Goal: Communication & Community: Answer question/provide support

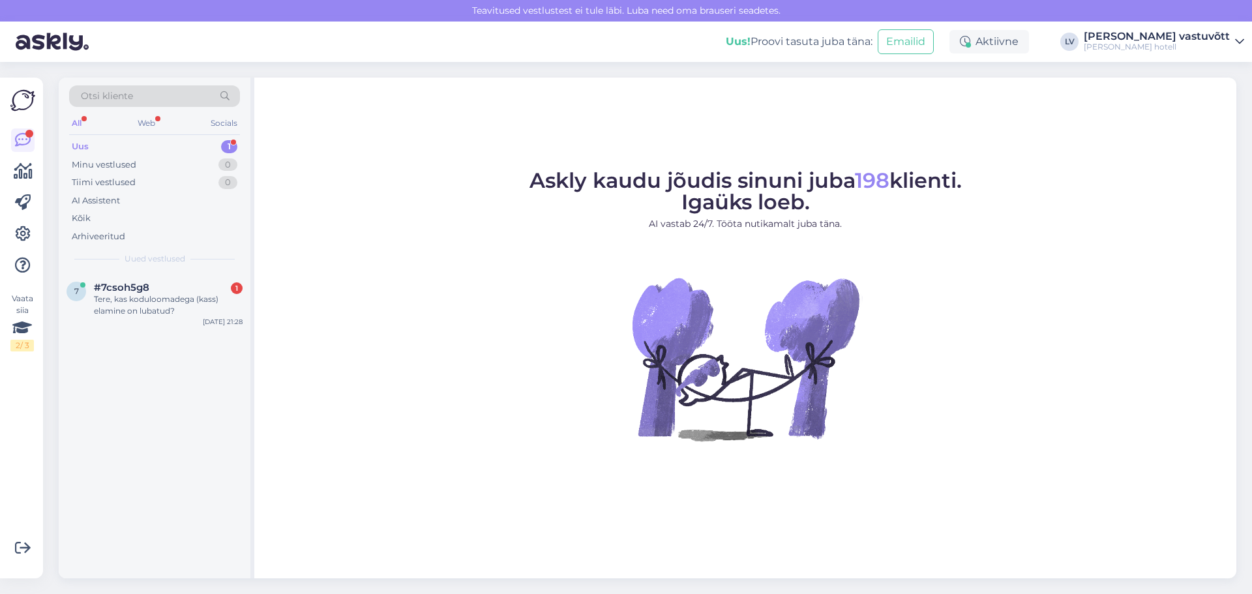
click at [147, 299] on div "Tere, kas koduloomadega (kass) elamine on lubatud?" at bounding box center [168, 305] width 149 height 23
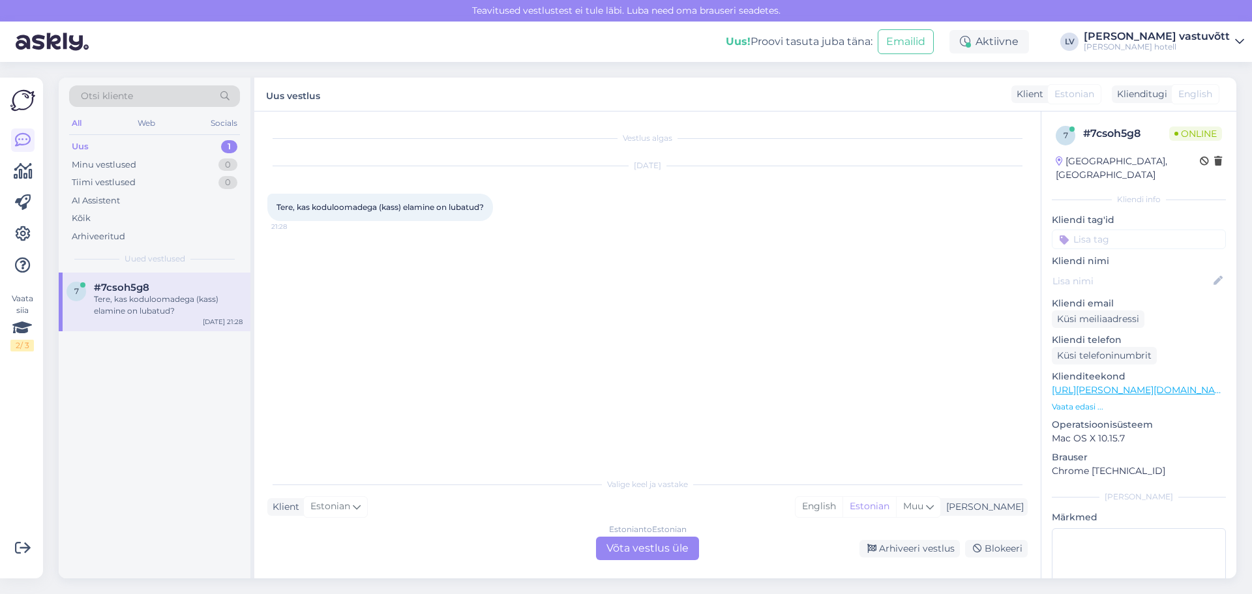
click at [672, 545] on div "Estonian to Estonian Võta vestlus üle" at bounding box center [647, 548] width 103 height 23
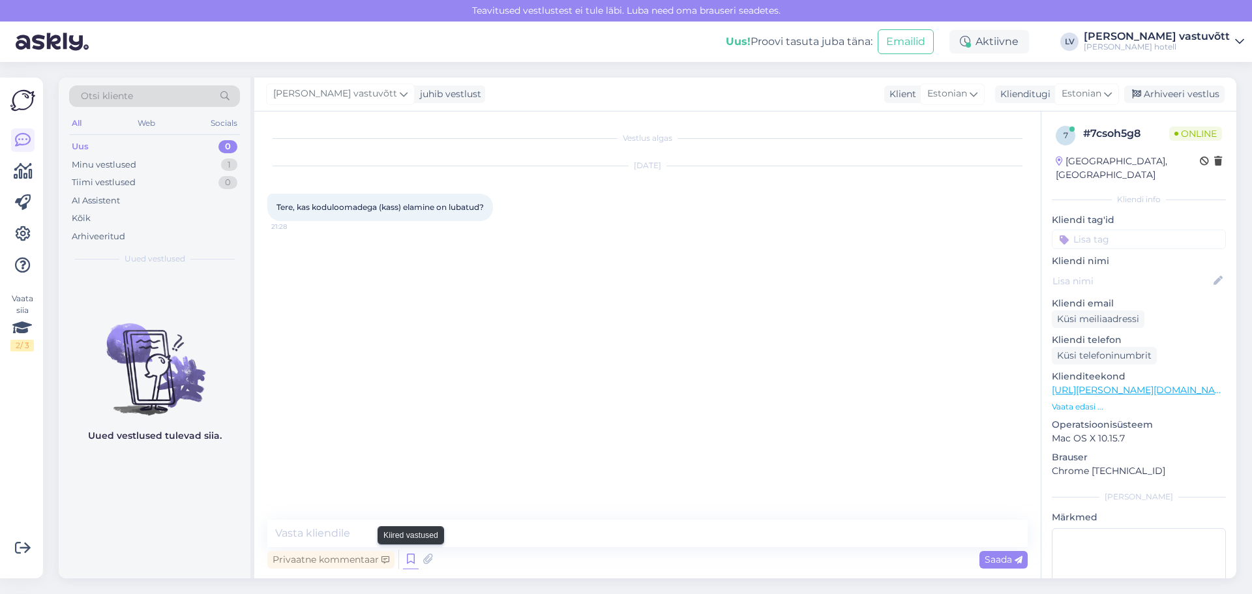
click at [410, 558] on icon at bounding box center [411, 560] width 16 height 20
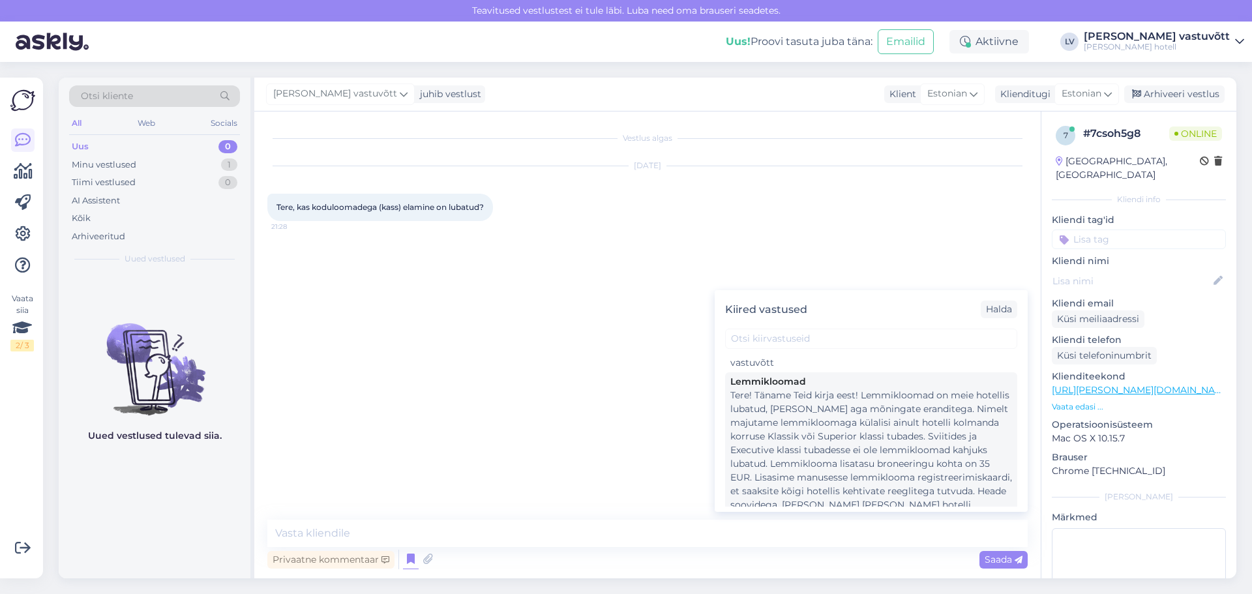
scroll to position [1435, 0]
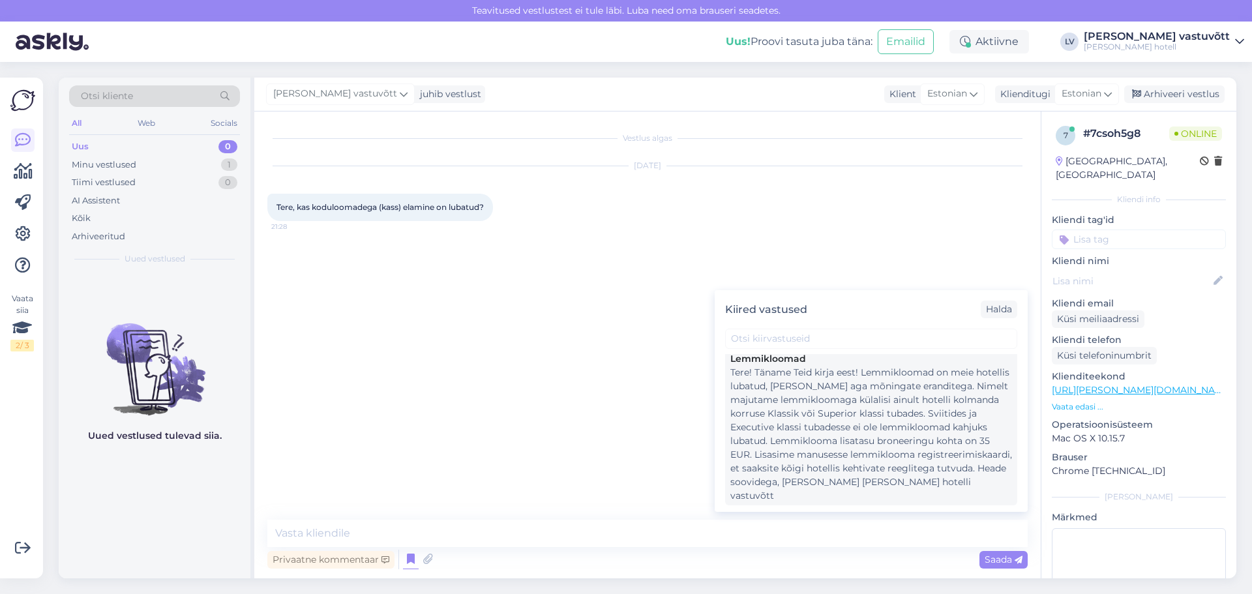
click at [973, 411] on div "Tere! Täname Teid kirja eest! Lemmikloomad on meie hotellis lubatud, küll aga m…" at bounding box center [872, 434] width 282 height 137
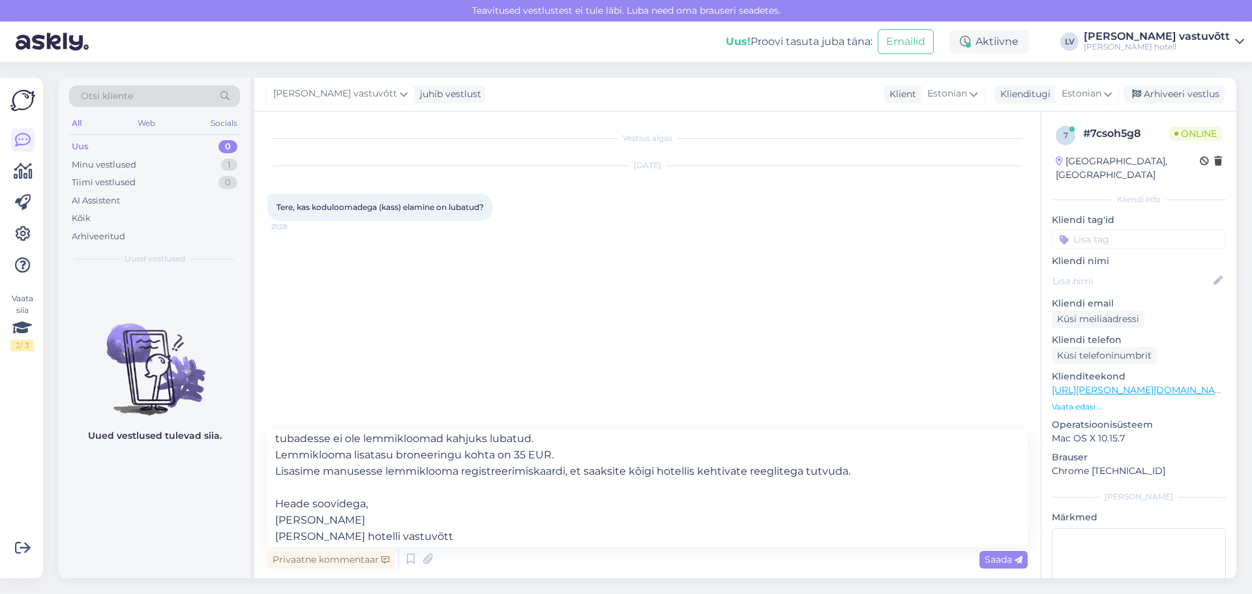
scroll to position [89, 0]
drag, startPoint x: 857, startPoint y: 468, endPoint x: 275, endPoint y: 463, distance: 582.5
click at [275, 463] on textarea "Tere! Täname Teid kirja eest! Lemmikloomad on meie hotellis lubatud, küll aga m…" at bounding box center [647, 488] width 761 height 117
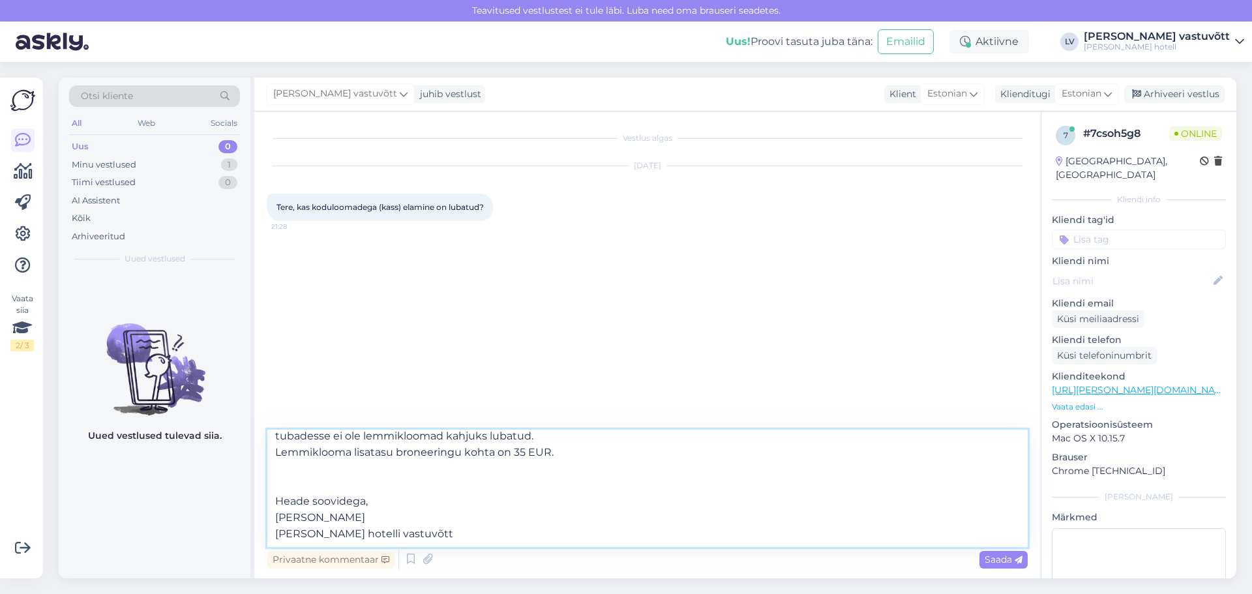
drag, startPoint x: 316, startPoint y: 517, endPoint x: 275, endPoint y: 517, distance: 41.1
click at [275, 517] on textarea "Tere! Täname Teid kirja eest! Lemmikloomad on meie hotellis lubatud, küll aga m…" at bounding box center [647, 488] width 761 height 117
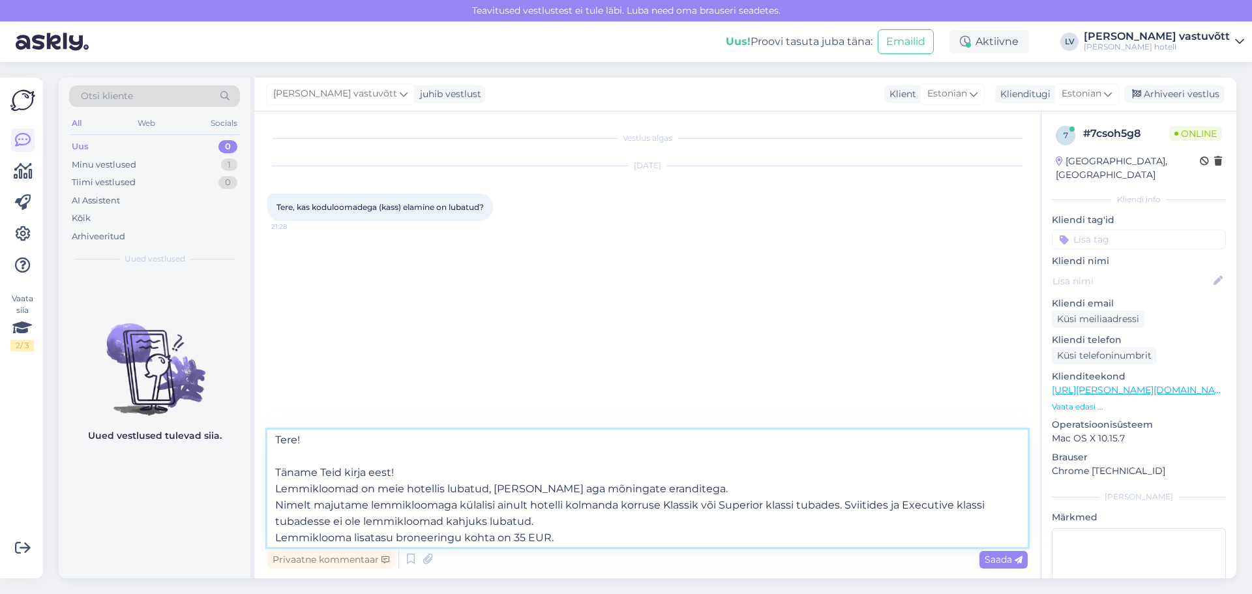
scroll to position [0, 0]
type textarea "Tere! Täname Teid kirja eest! Lemmikloomad on meie hotellis lubatud, küll aga m…"
click at [995, 561] on span "Saada" at bounding box center [1004, 560] width 38 height 12
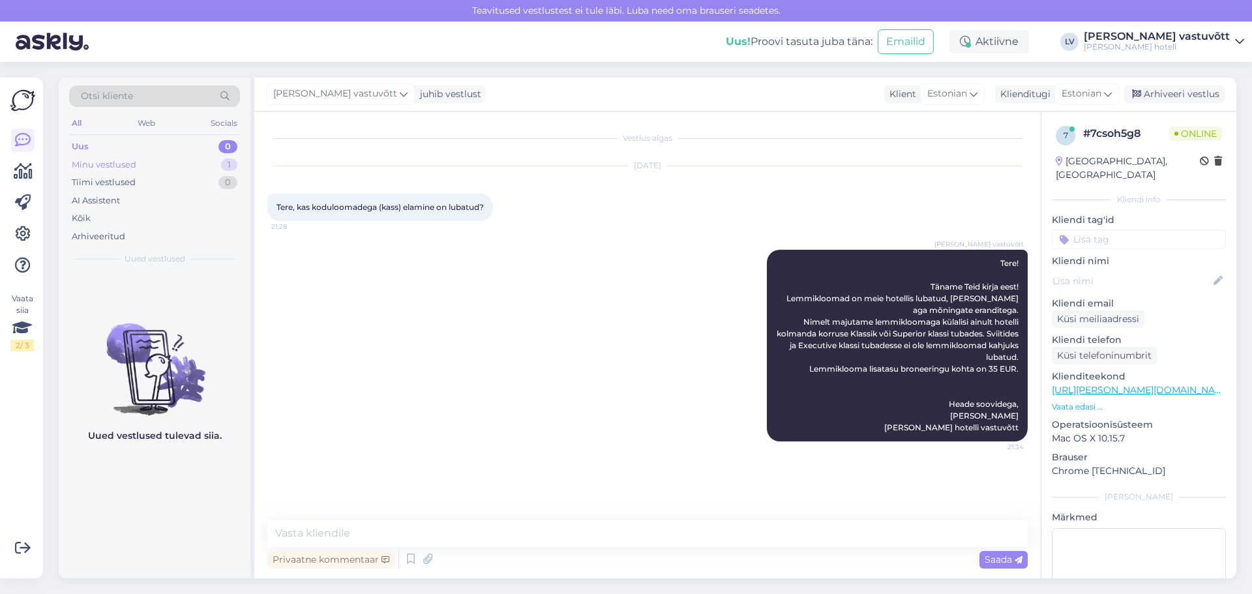
click at [123, 169] on div "Minu vestlused" at bounding box center [104, 164] width 65 height 13
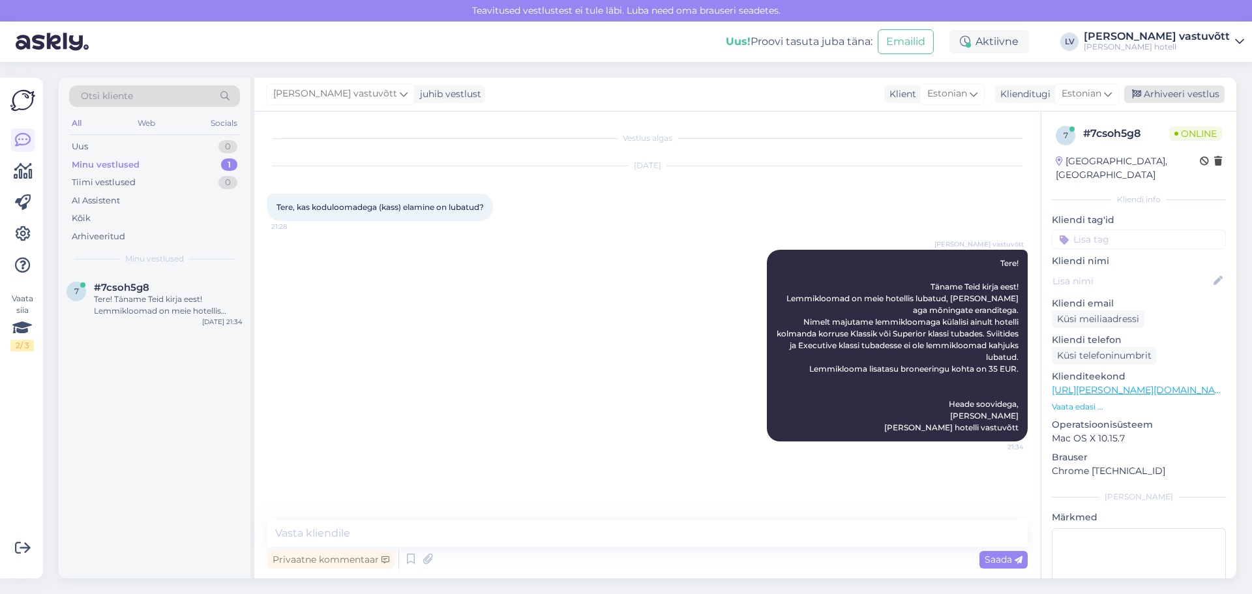
click at [1173, 91] on div "Arhiveeri vestlus" at bounding box center [1174, 94] width 100 height 18
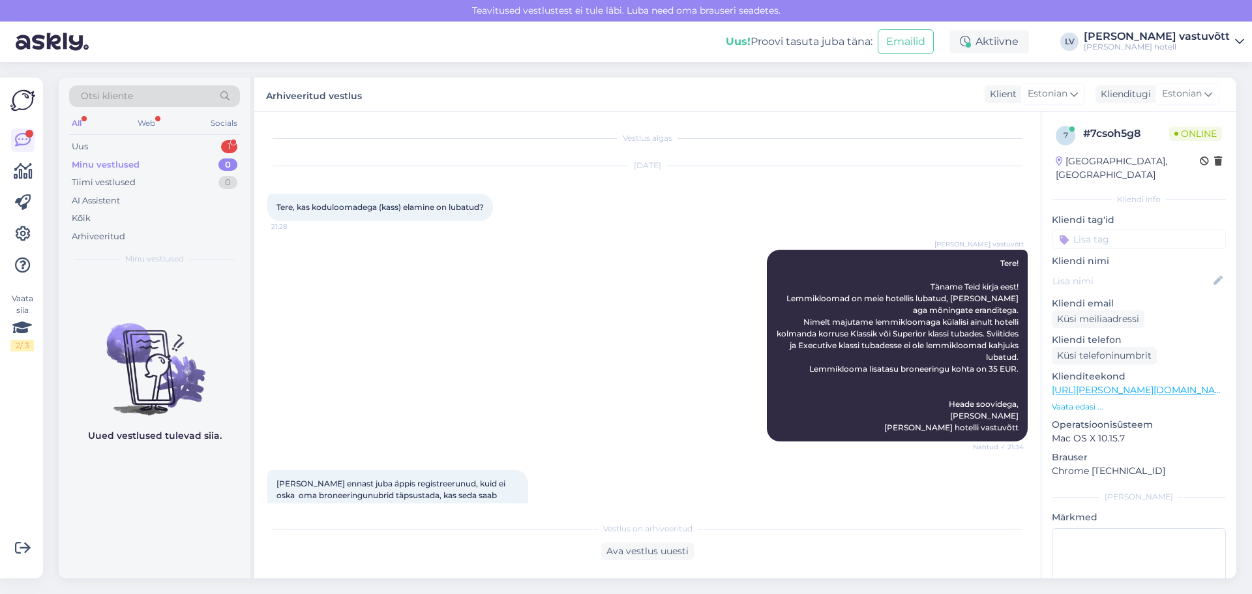
scroll to position [44, 0]
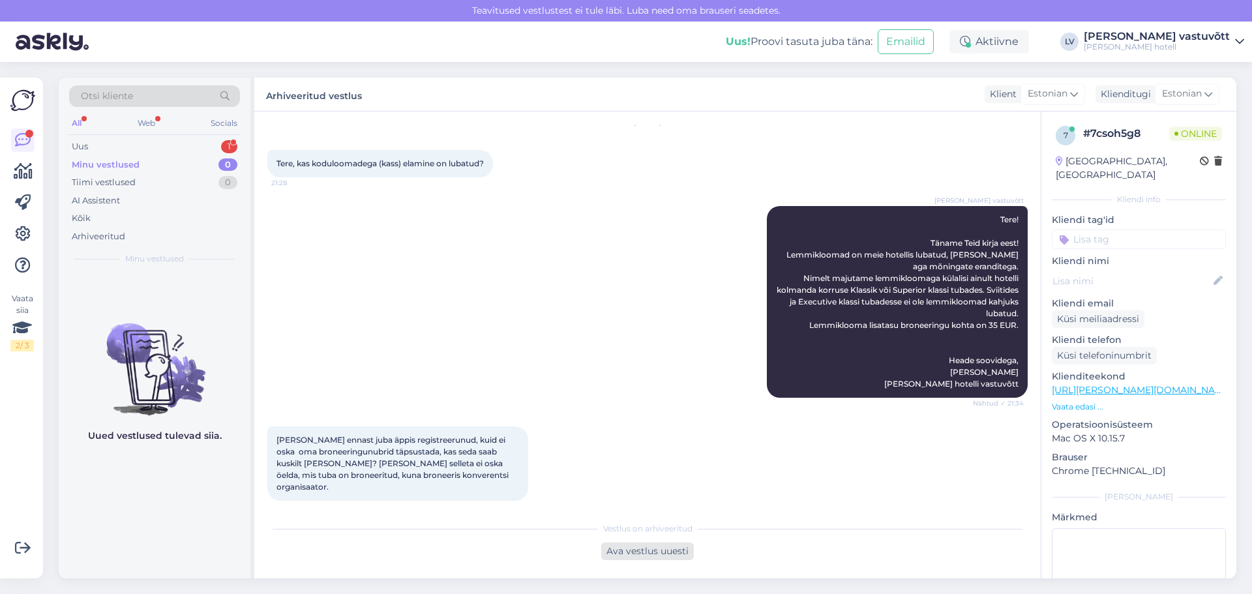
click at [648, 556] on div "Ava vestlus uuesti" at bounding box center [647, 552] width 93 height 18
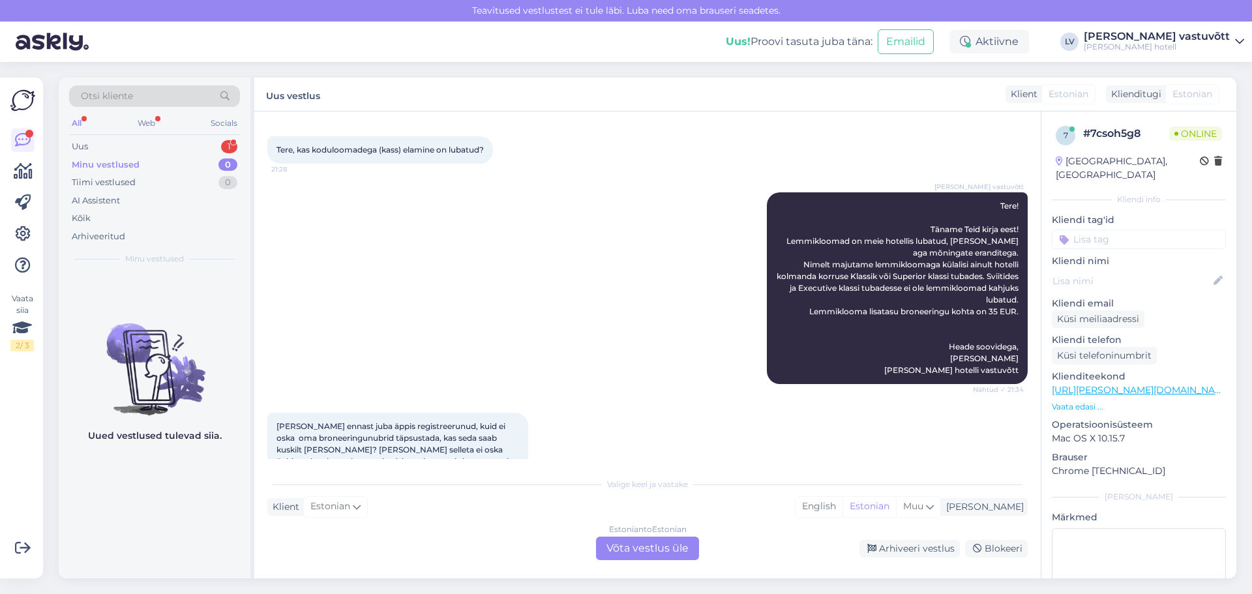
click at [428, 492] on div "Valige keel ja vastake Klient Estonian Mina English Estonian Muu Estonian to Es…" at bounding box center [647, 515] width 761 height 89
click at [628, 543] on div "Estonian to Estonian Võta vestlus üle" at bounding box center [647, 548] width 103 height 23
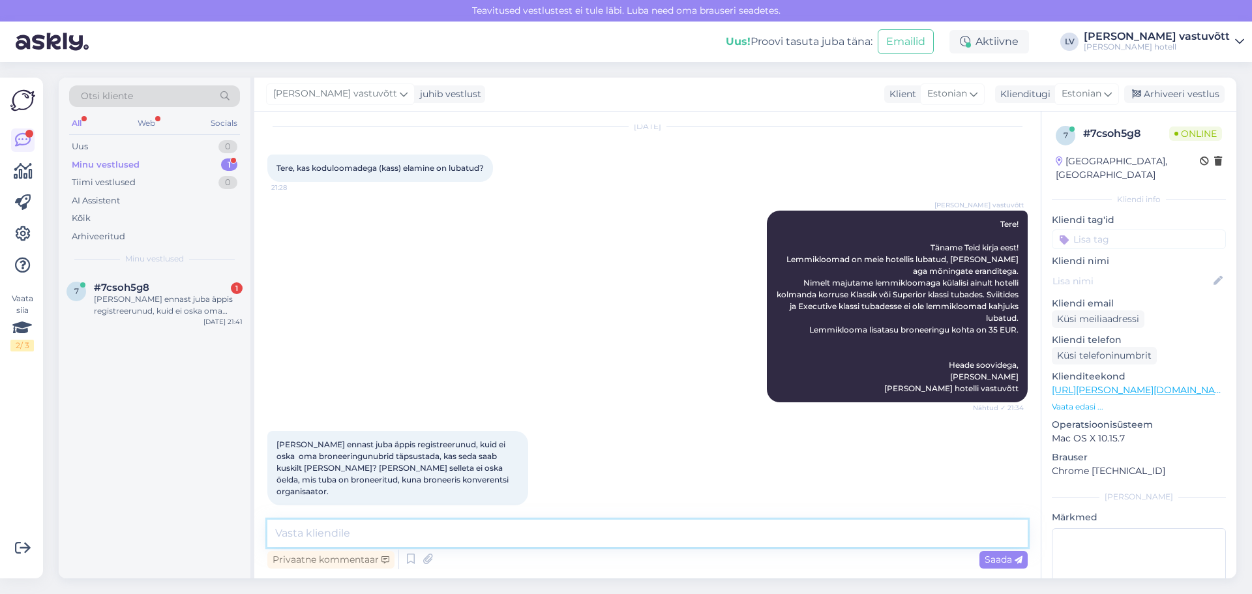
click at [419, 528] on textarea at bounding box center [647, 533] width 761 height 27
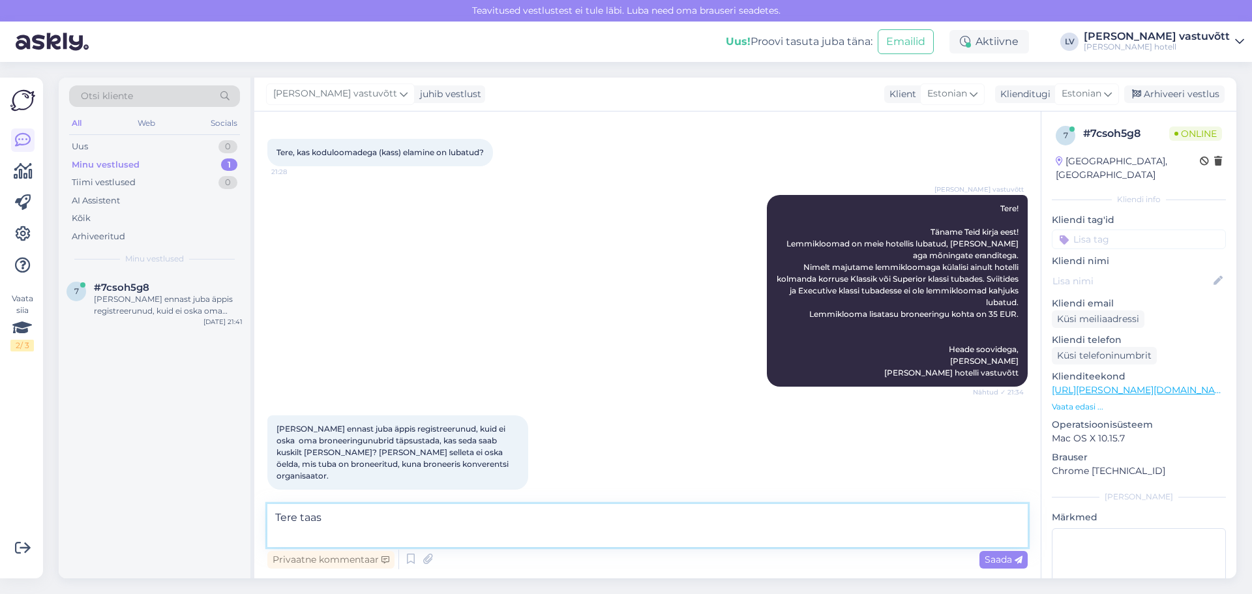
scroll to position [57, 0]
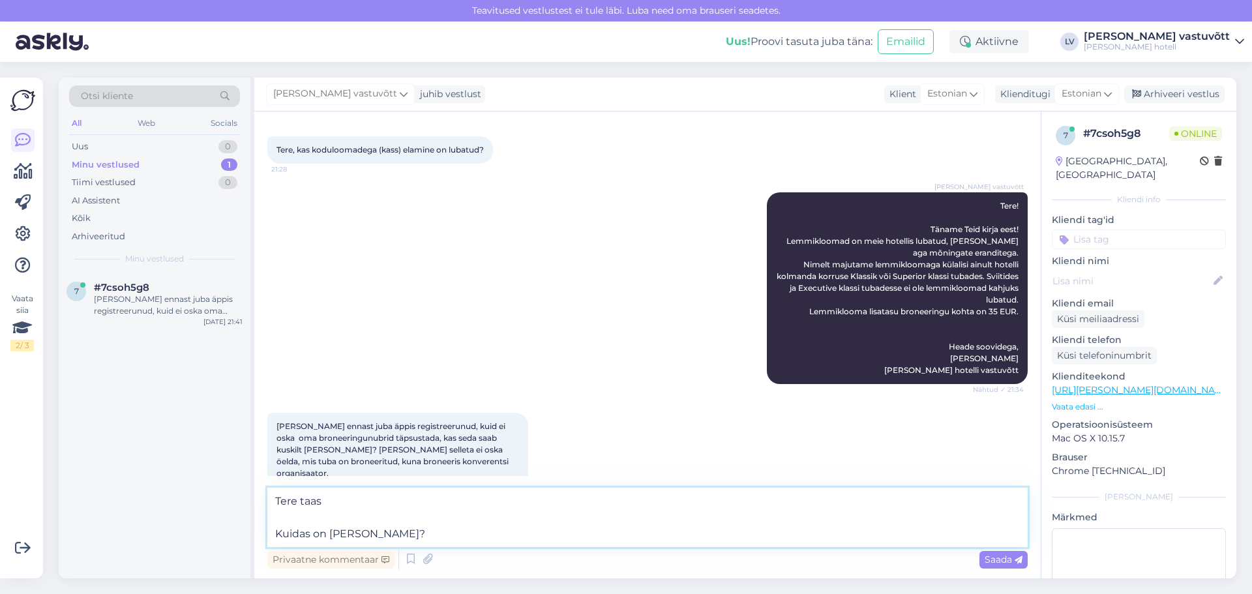
drag, startPoint x: 422, startPoint y: 530, endPoint x: 278, endPoint y: 537, distance: 144.3
click at [278, 537] on textarea "Tere taas Kuidas on Teie nimi?" at bounding box center [647, 517] width 761 height 59
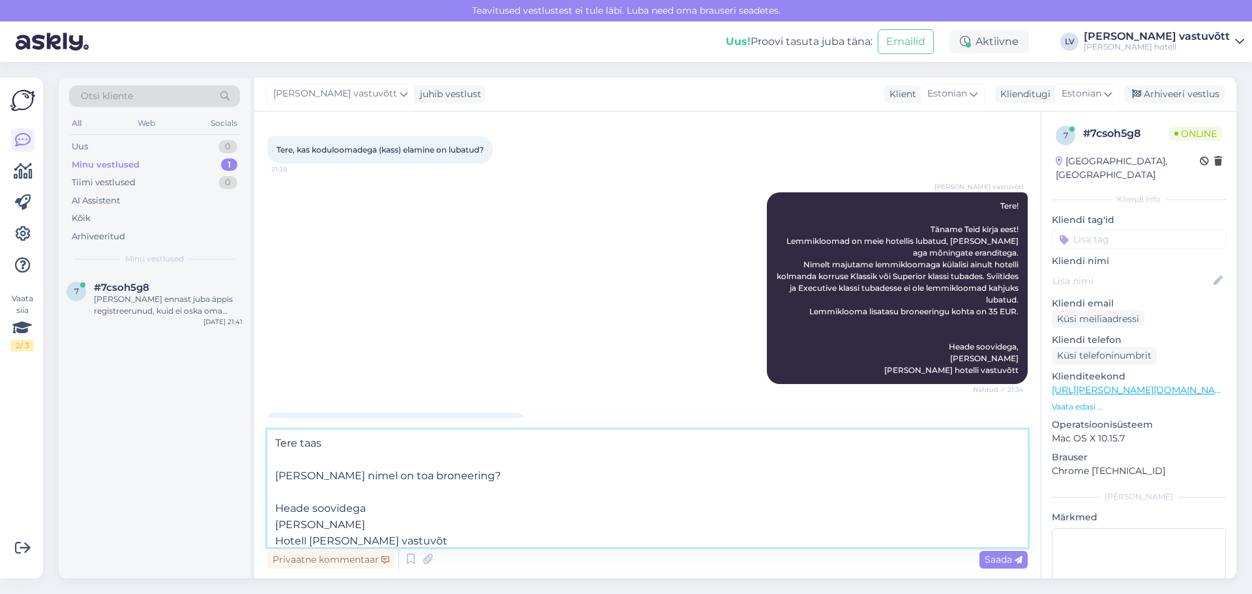
type textarea "Tere taas Kelle nimel on toa broneering? Heade soovidega Merilin K. Hotell Lydi…"
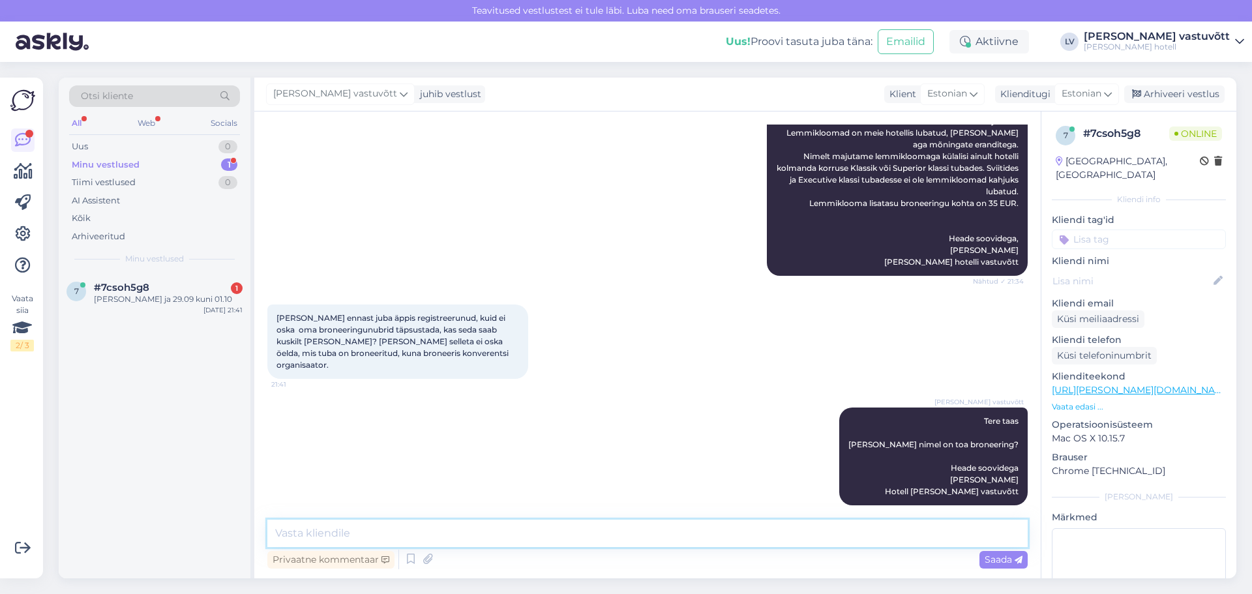
scroll to position [222, 0]
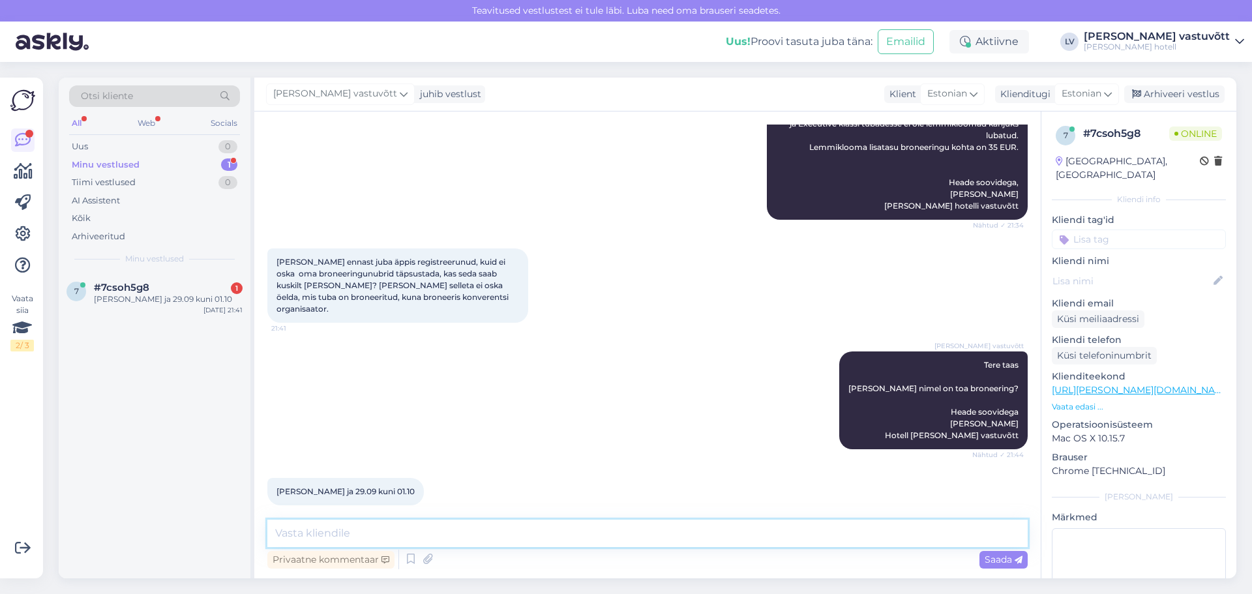
click at [425, 544] on textarea at bounding box center [647, 533] width 761 height 27
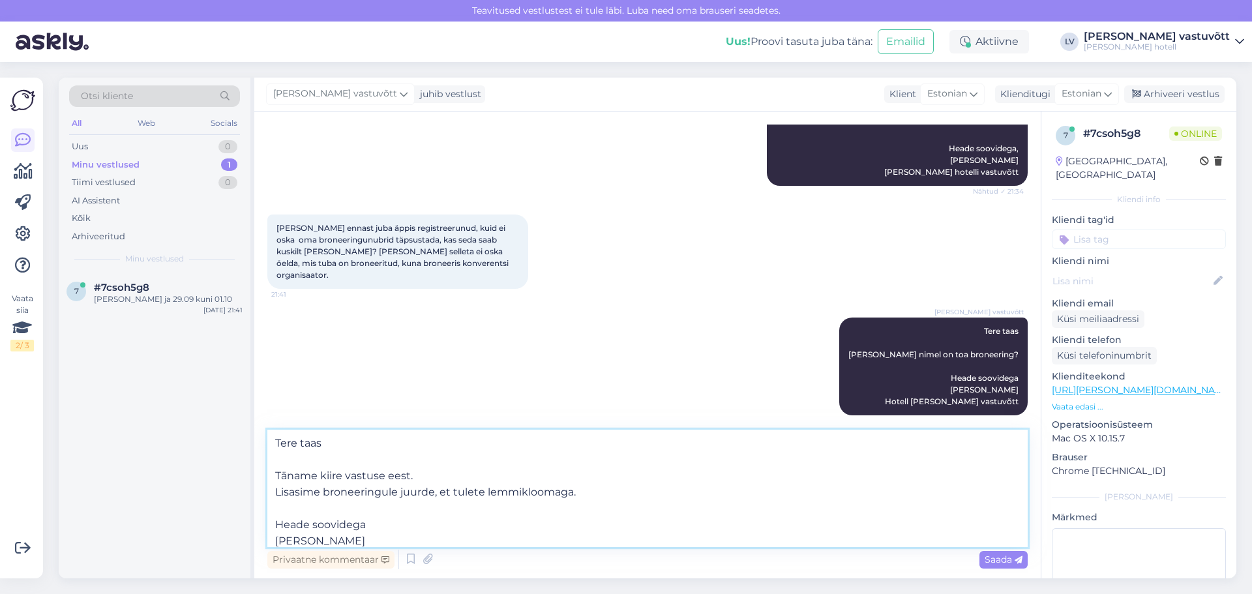
scroll to position [16, 0]
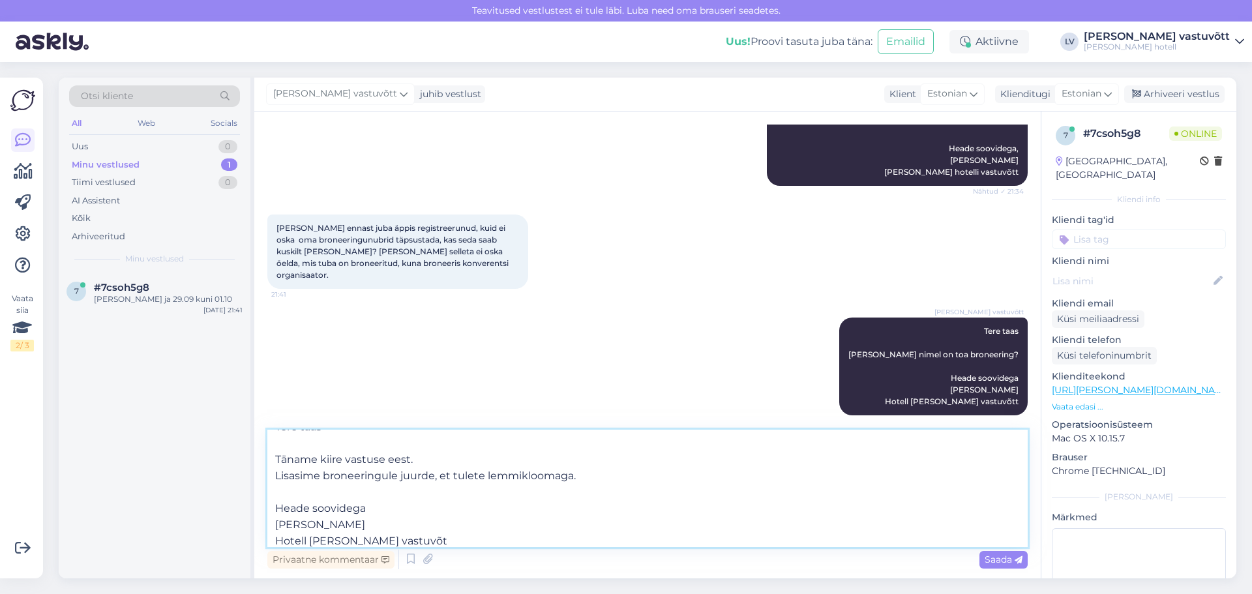
type textarea "Tere taas Täname kiire vastuse eest. Lisasime broneeringule juurde, et tulete l…"
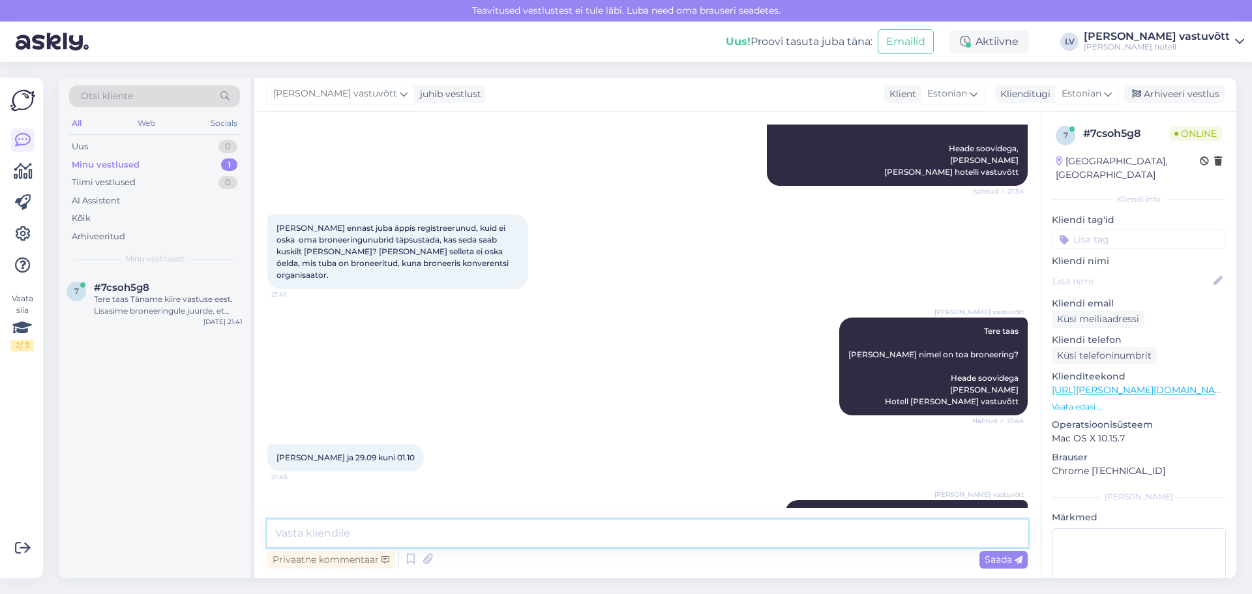
scroll to position [0, 0]
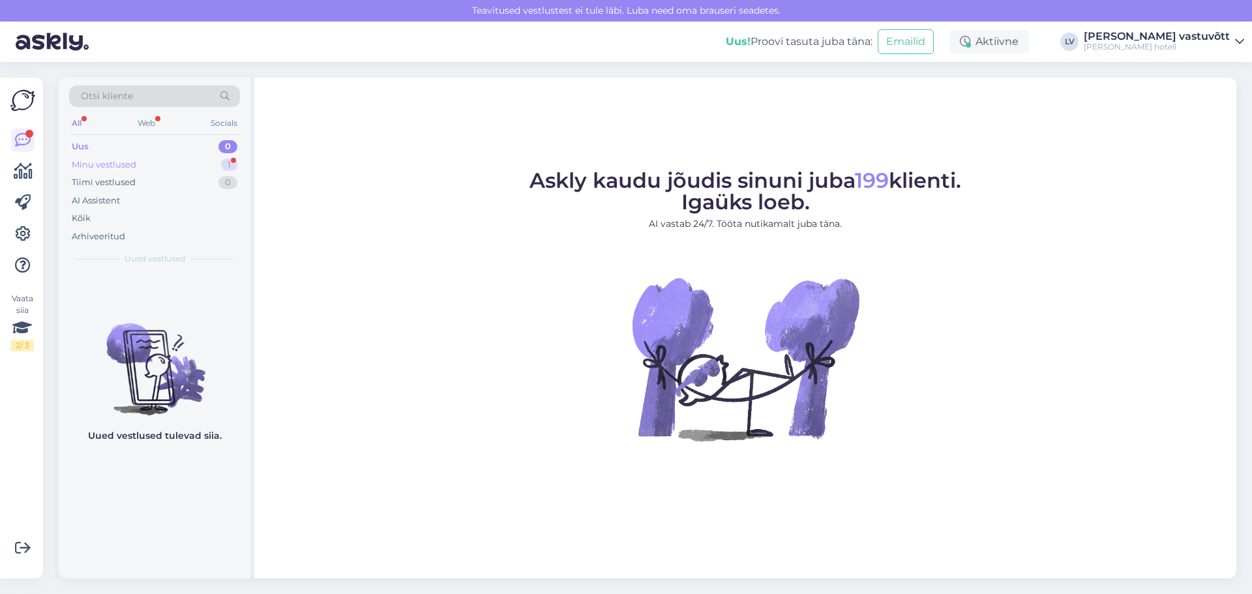
click at [96, 164] on div "Minu vestlused" at bounding box center [104, 164] width 65 height 13
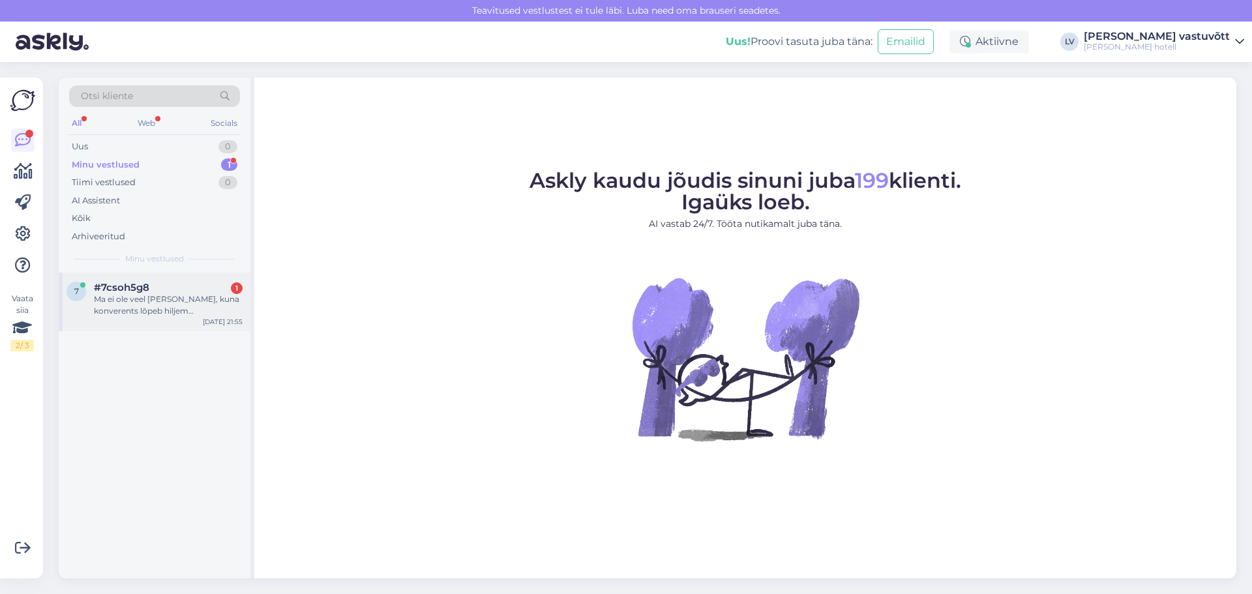
click at [177, 305] on div "Ma ei ole veel [PERSON_NAME], kuna konverents lõpeb hiljem [PERSON_NAME] ei ole…" at bounding box center [168, 305] width 149 height 23
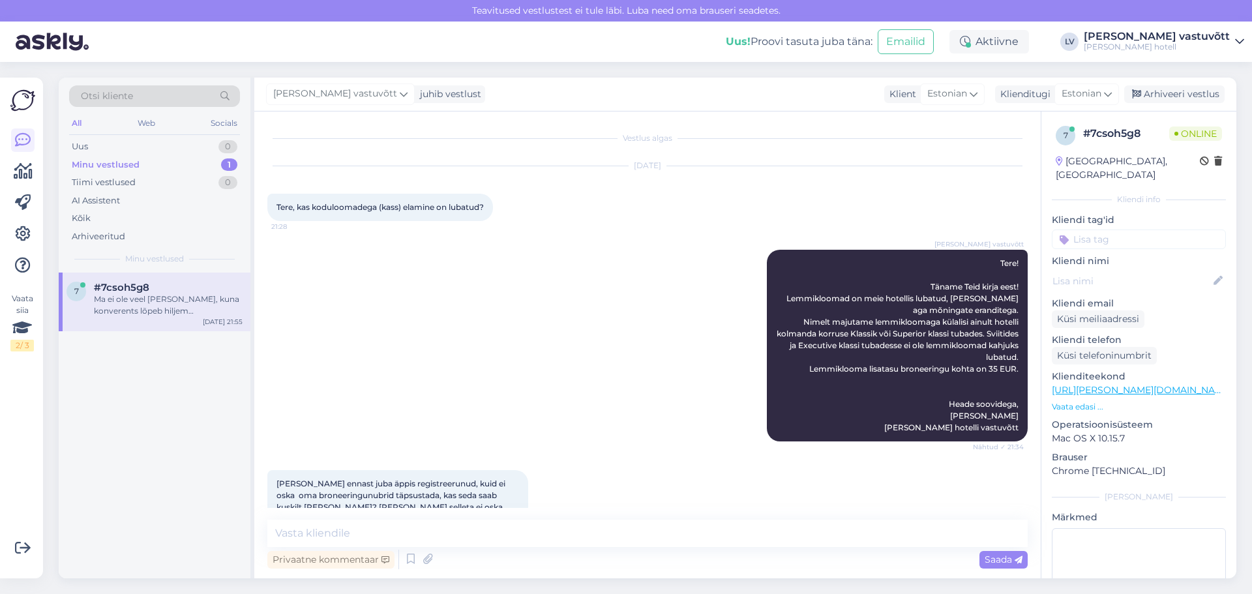
scroll to position [440, 0]
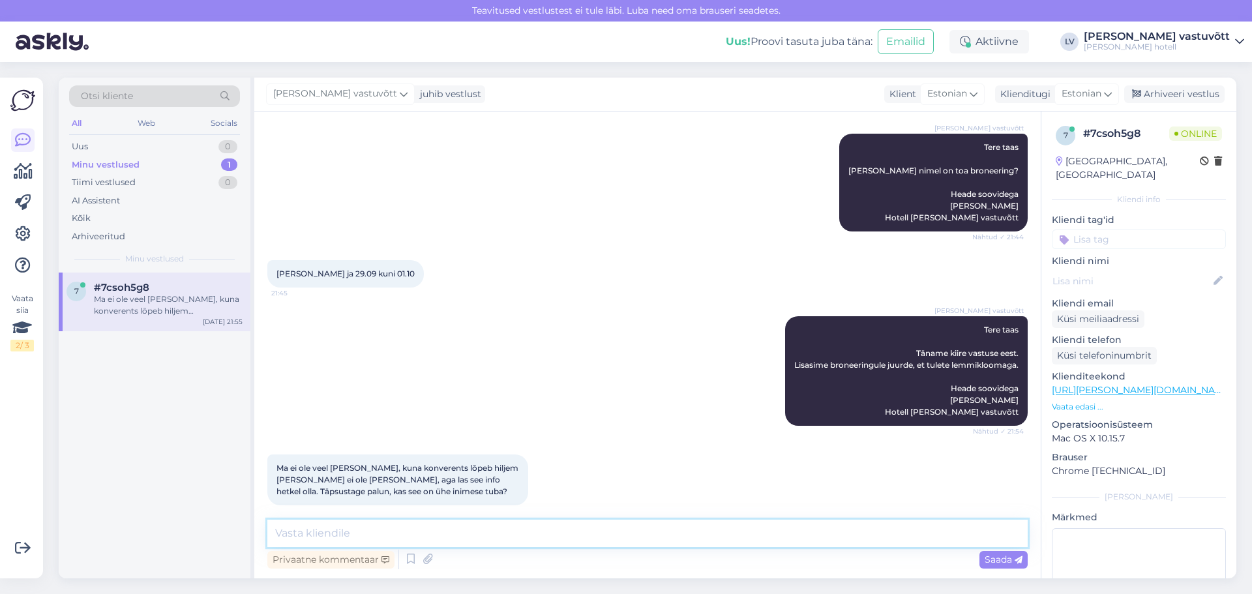
click at [402, 539] on textarea at bounding box center [647, 533] width 761 height 27
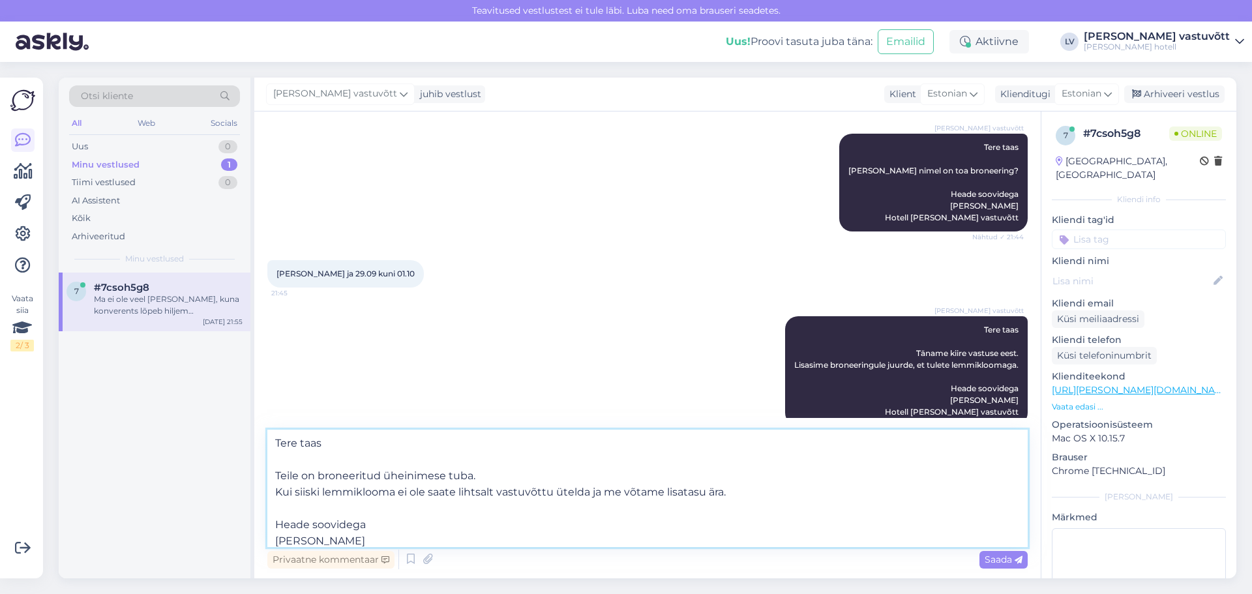
scroll to position [16, 0]
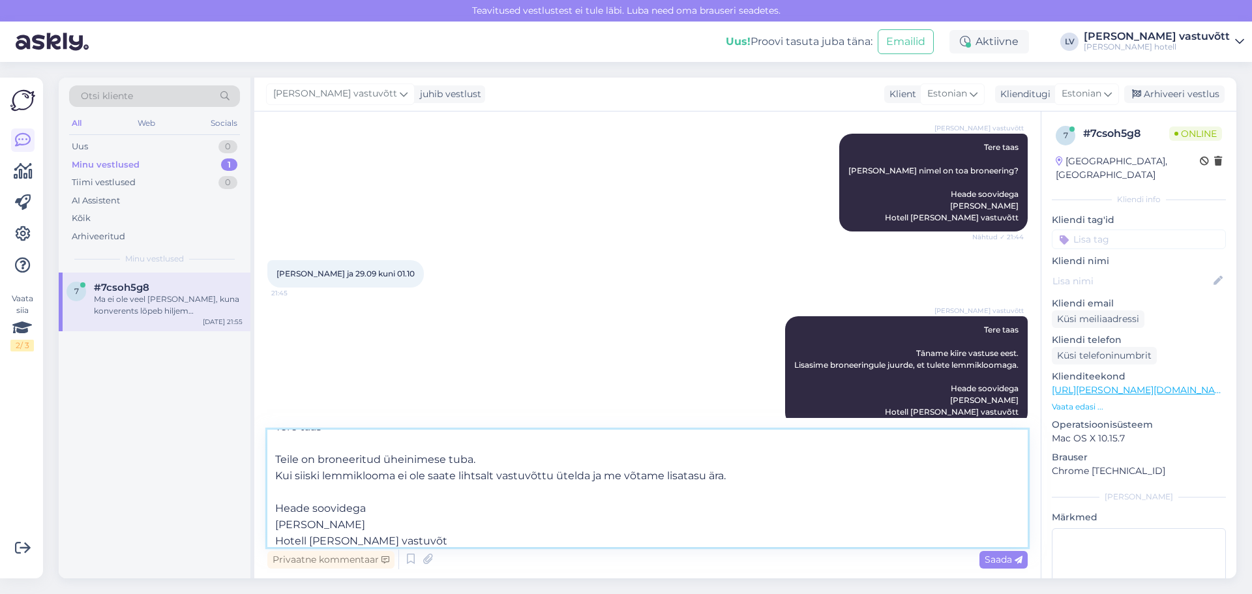
type textarea "Tere taas Teile on broneeritud üheinimese tuba. Kui siiski lemmiklooma ei ole s…"
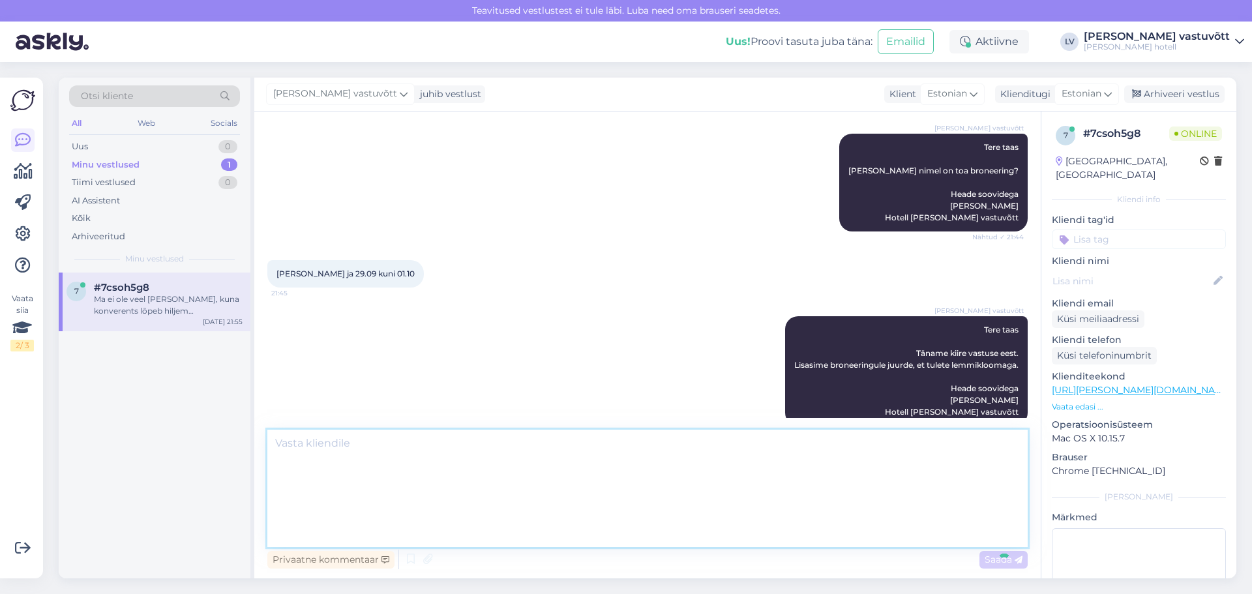
scroll to position [0, 0]
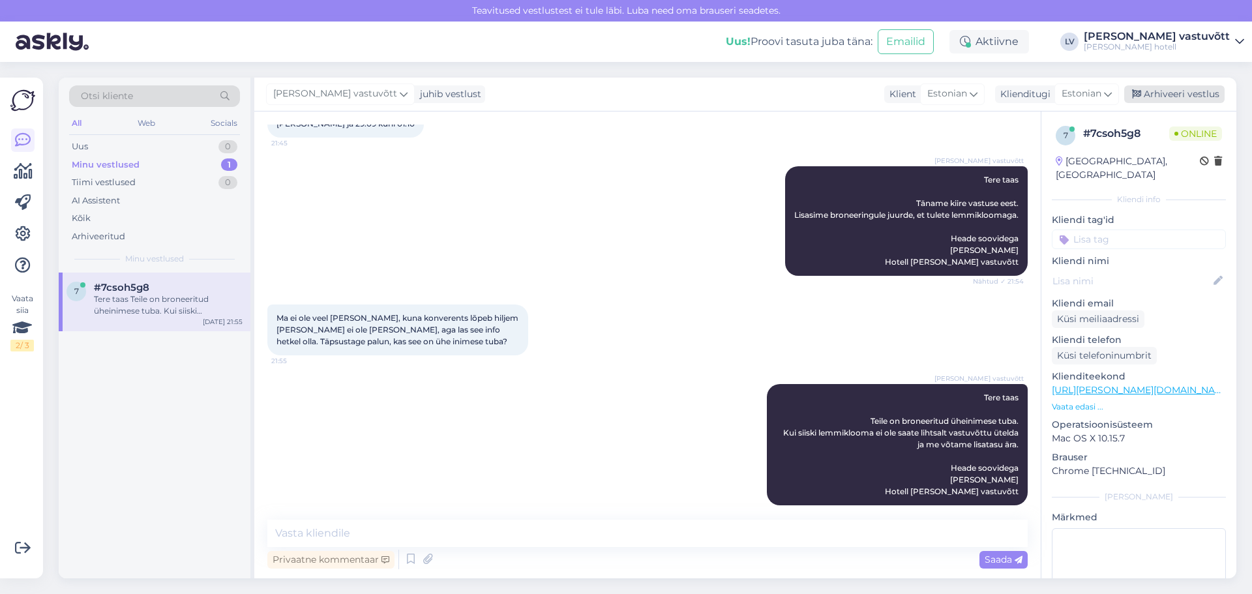
click at [1175, 92] on div "Arhiveeri vestlus" at bounding box center [1174, 94] width 100 height 18
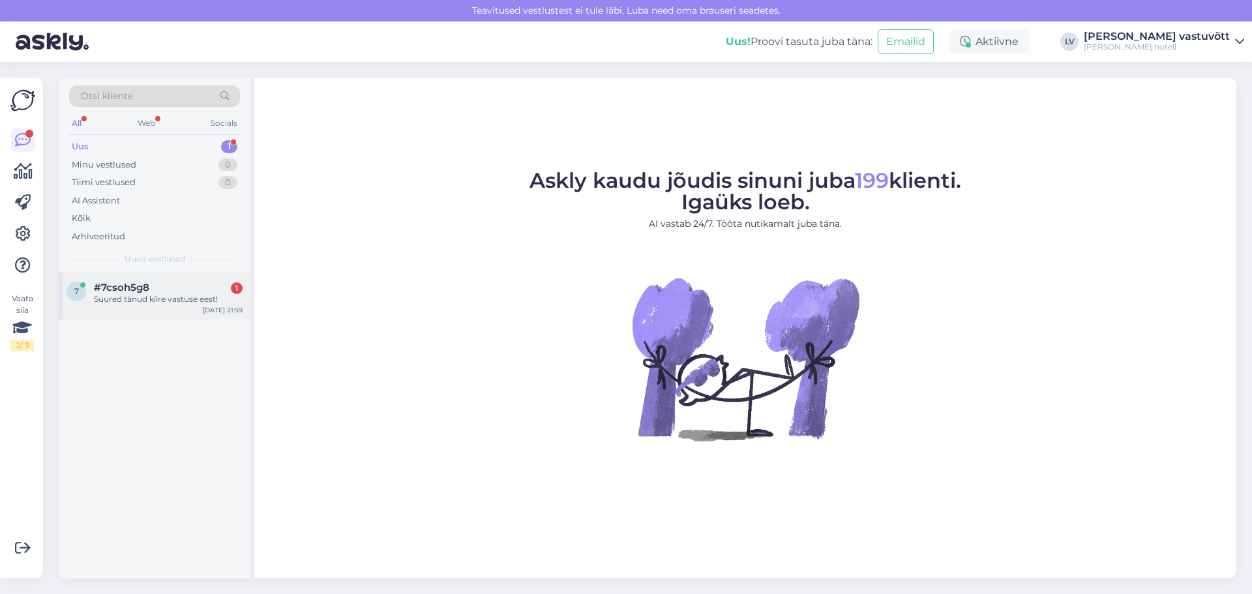
click at [176, 303] on div "Suured tänud kiire vastuse eest!" at bounding box center [168, 300] width 149 height 12
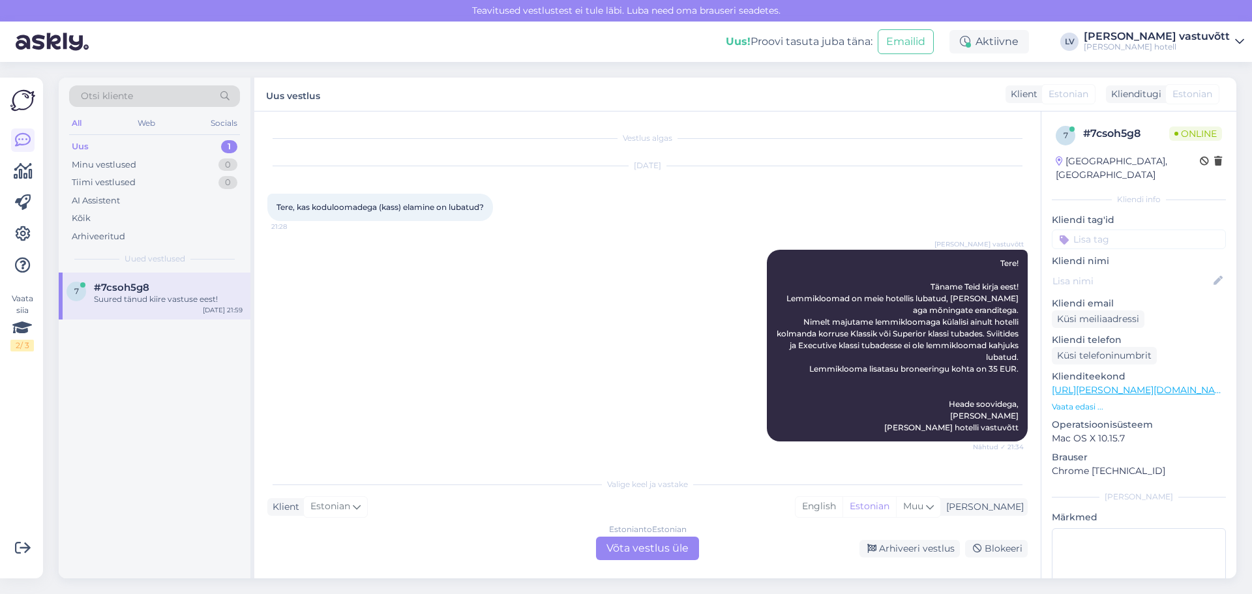
scroll to position [695, 0]
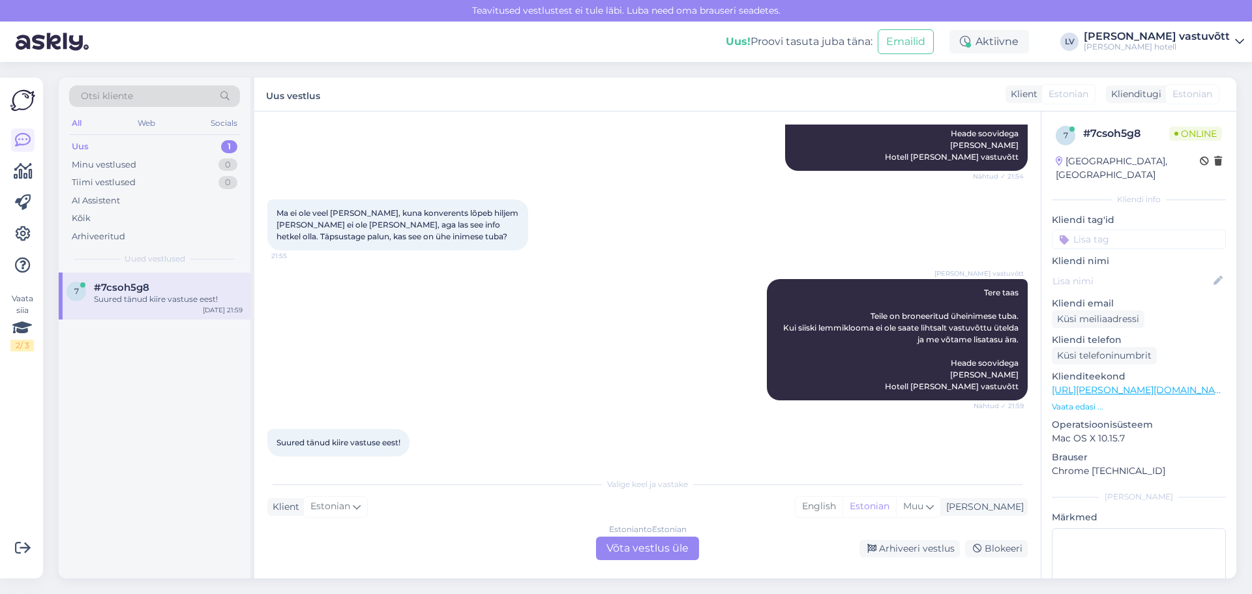
click at [689, 542] on div "Estonian to Estonian Võta vestlus üle" at bounding box center [647, 548] width 103 height 23
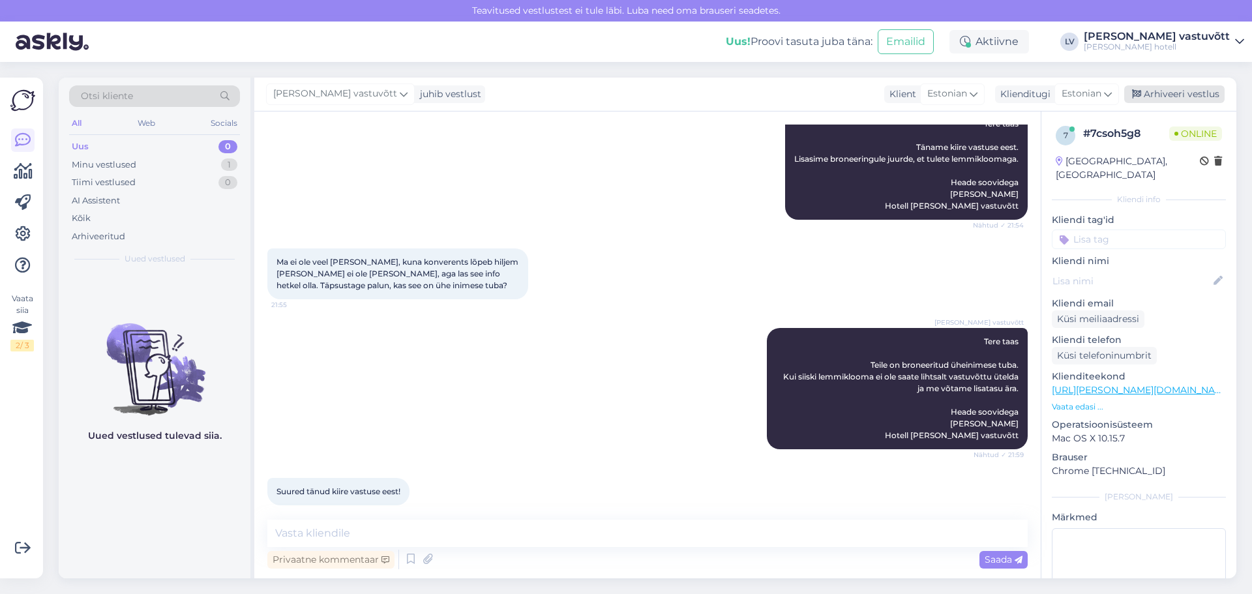
click at [1141, 97] on icon at bounding box center [1136, 94] width 9 height 9
